Goal: Information Seeking & Learning: Learn about a topic

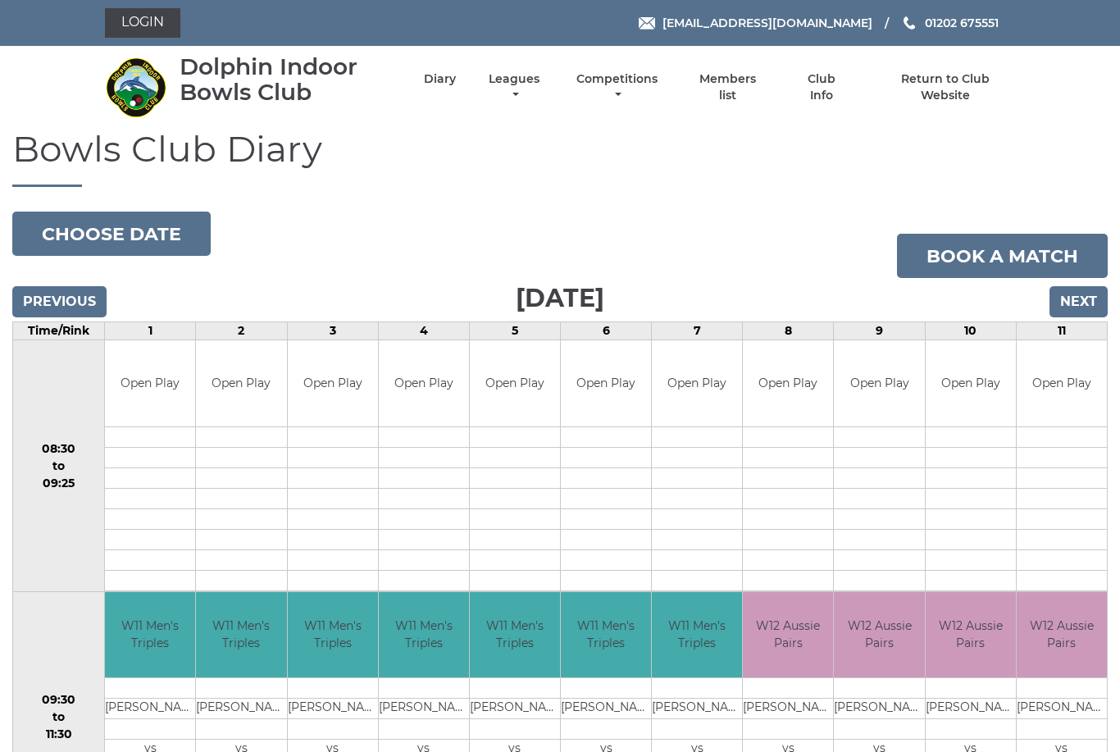
click at [539, 87] on link "Leagues" at bounding box center [513, 87] width 59 height 32
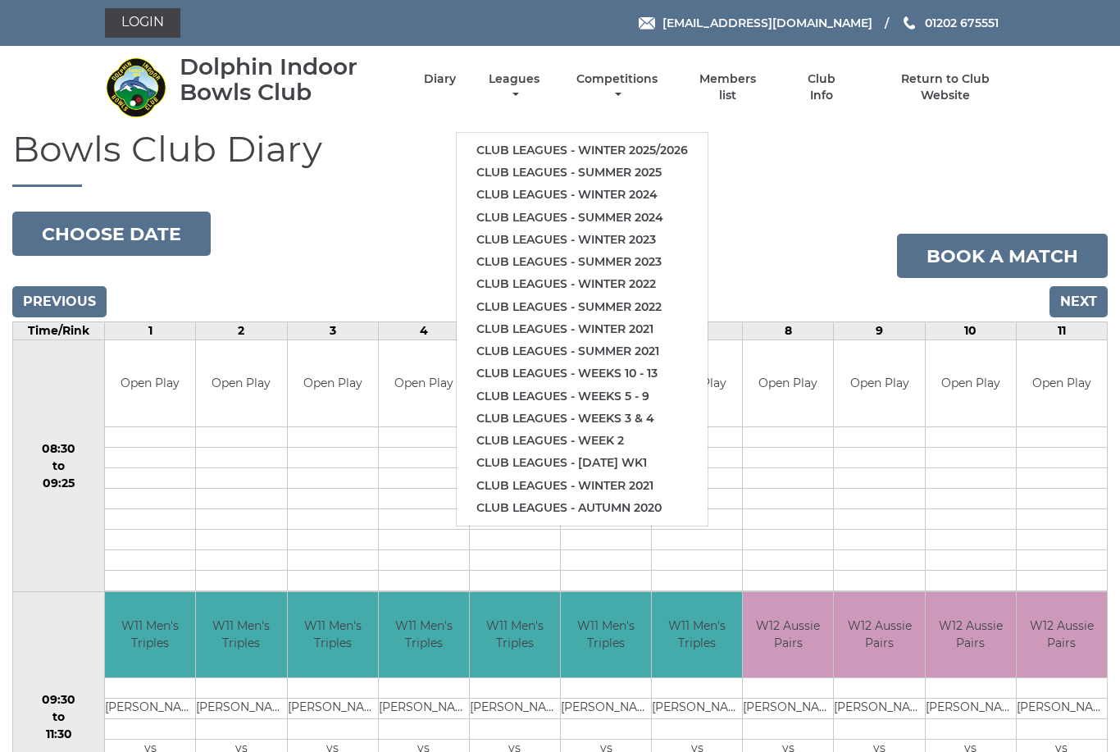
click at [606, 143] on link "Club leagues - Winter 2025/2026" at bounding box center [582, 150] width 251 height 22
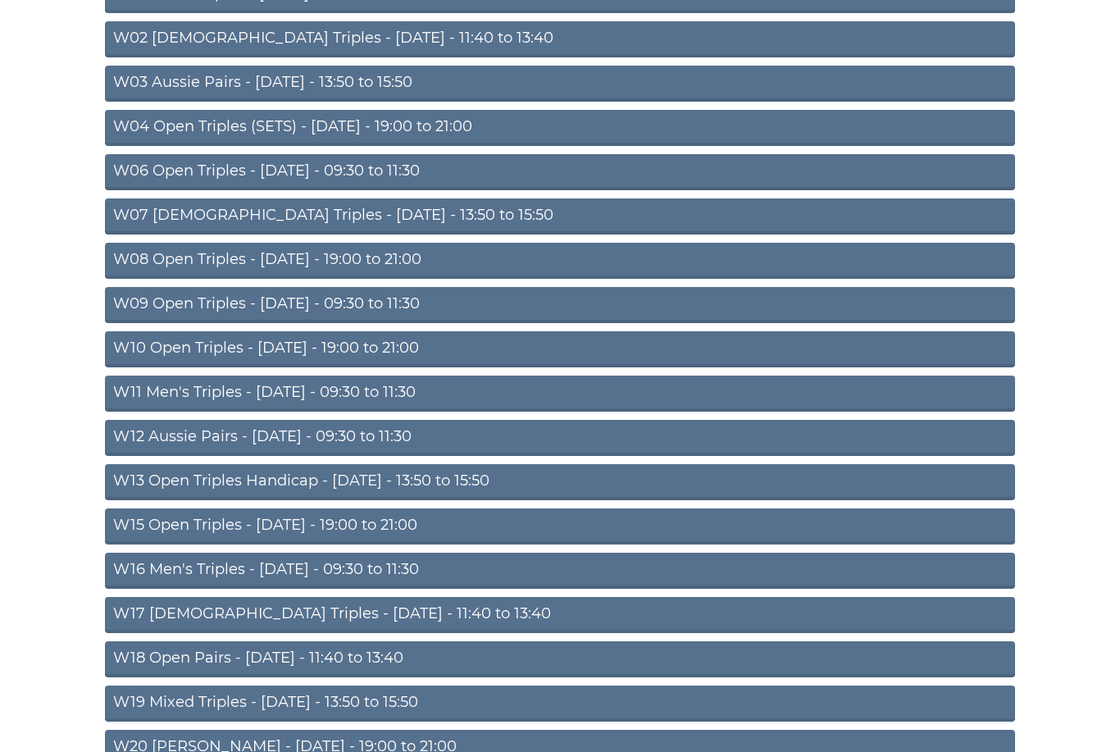
scroll to position [289, 0]
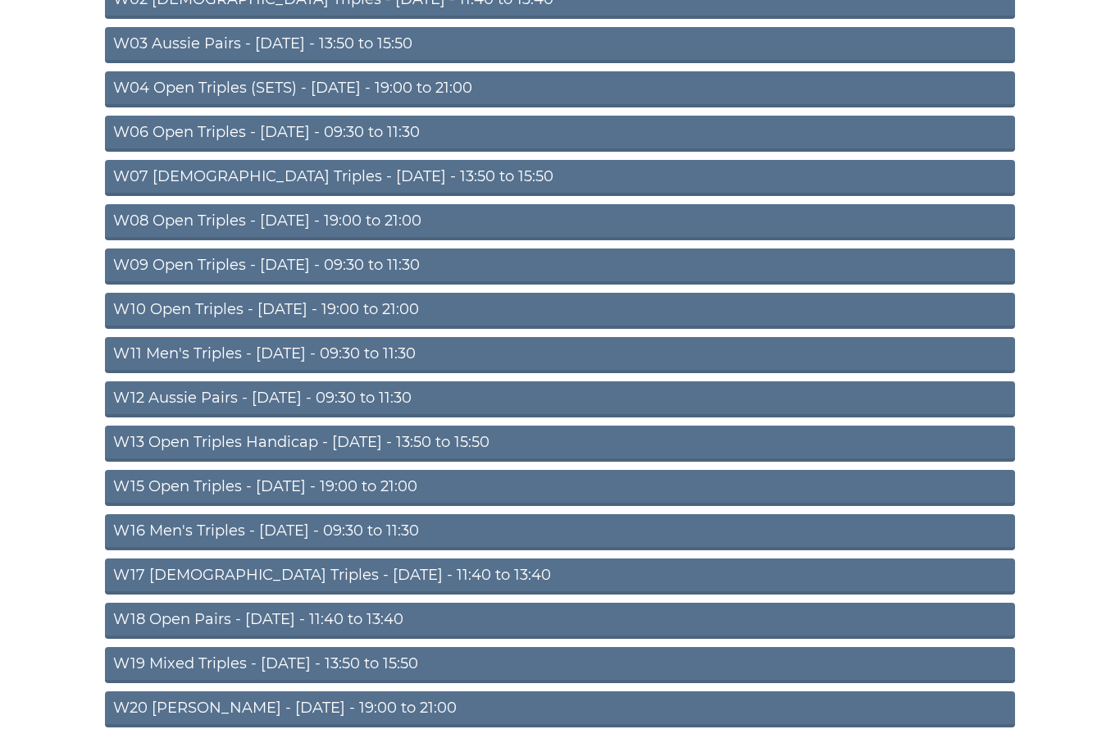
click at [330, 442] on link "W13 Open Triples Handicap - [DATE] - 13:50 to 15:50" at bounding box center [560, 443] width 910 height 36
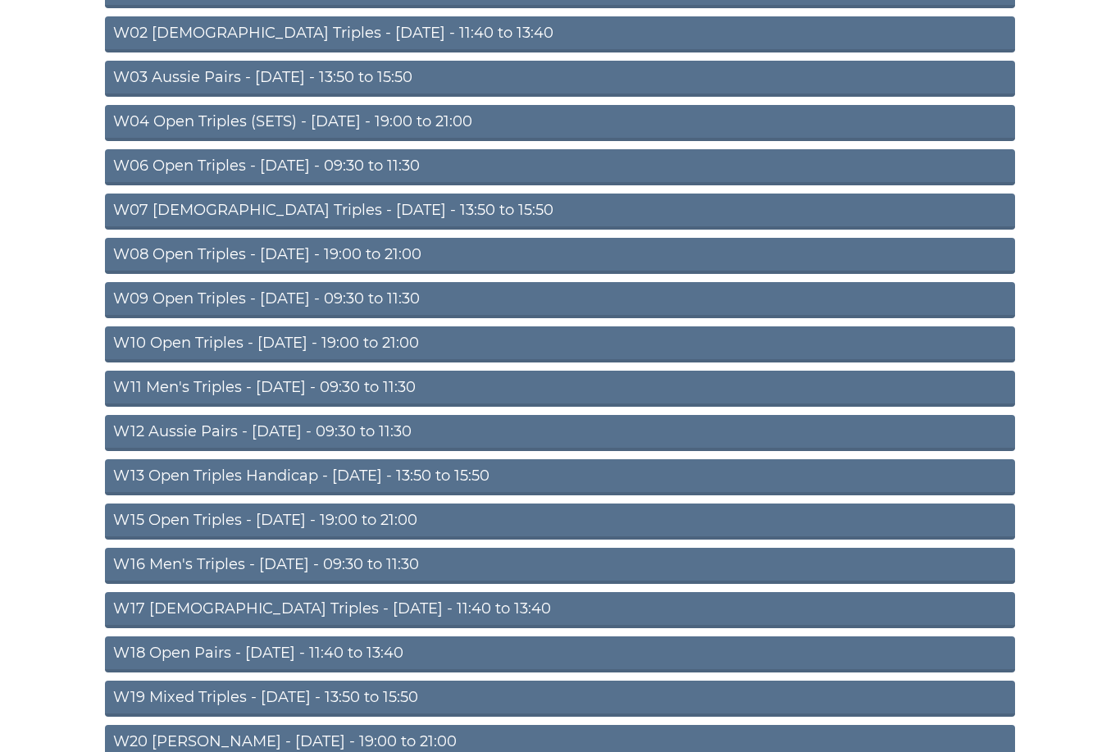
scroll to position [289, 0]
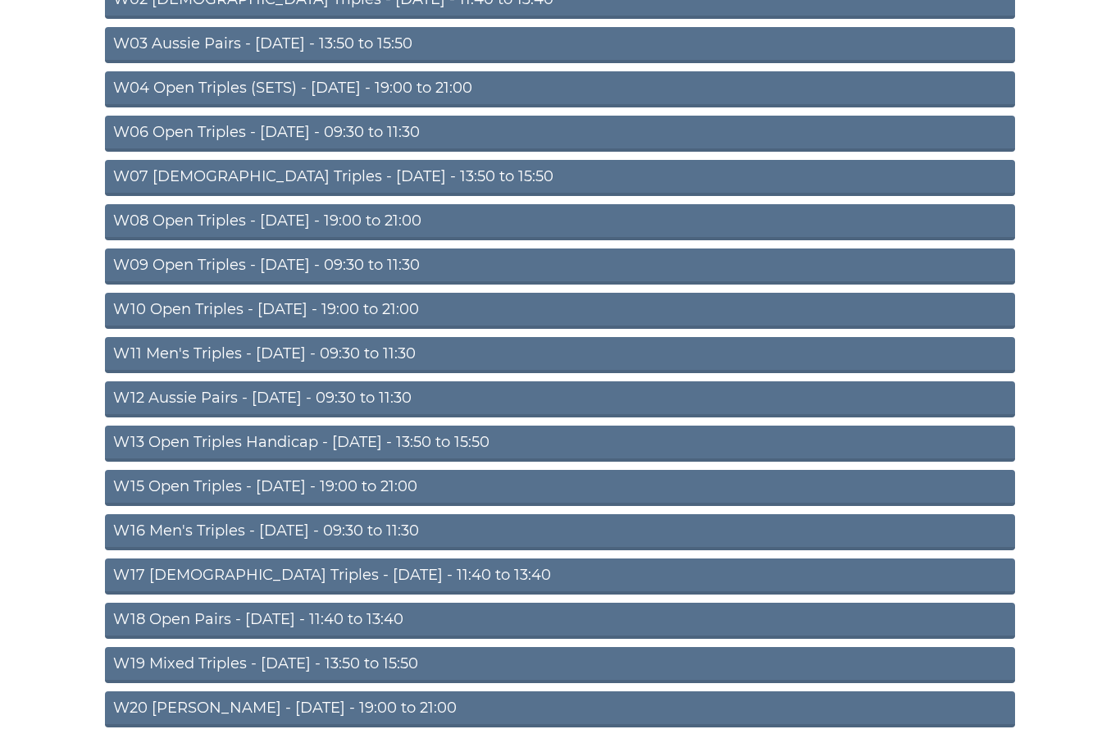
click at [385, 622] on link "W18 Open Pairs - Friday - 11:40 to 13:40" at bounding box center [560, 621] width 910 height 36
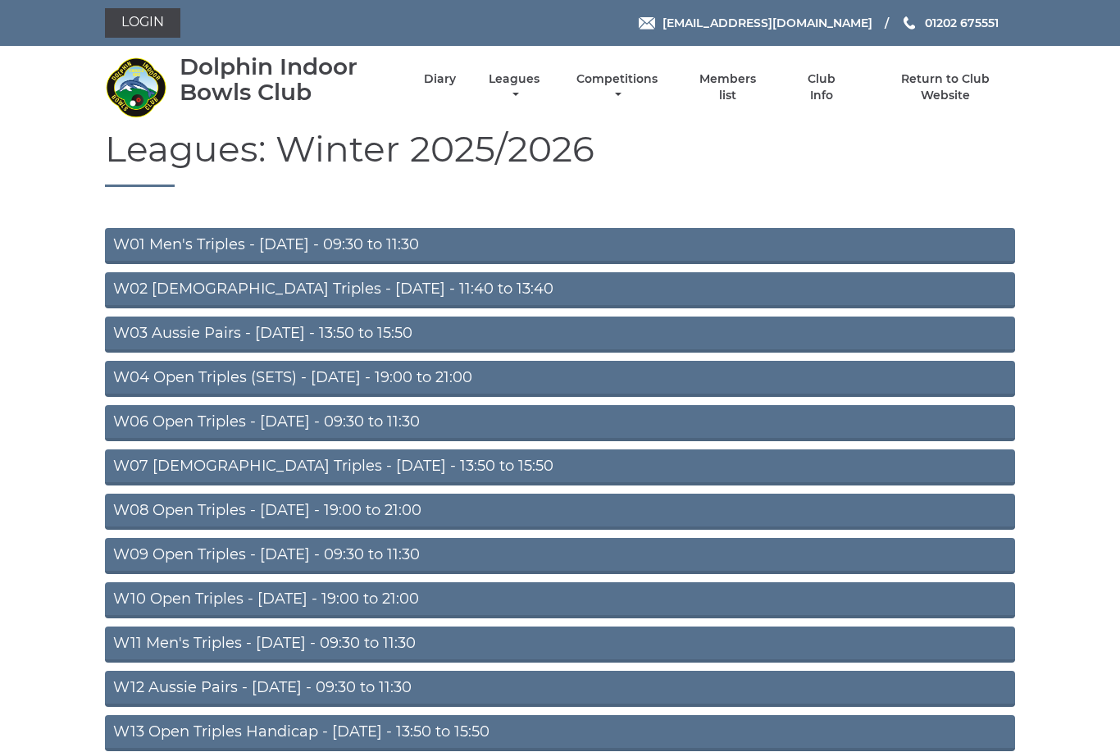
scroll to position [342, 0]
